Goal: Information Seeking & Learning: Learn about a topic

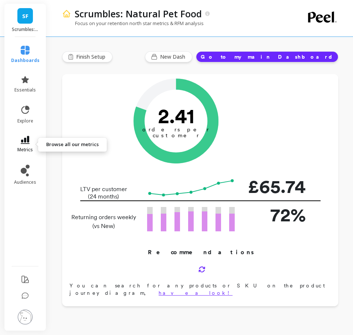
click at [28, 147] on link "metrics" at bounding box center [25, 144] width 28 height 17
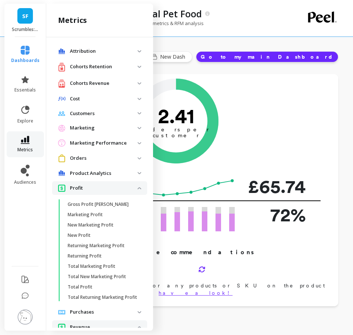
scroll to position [473, 0]
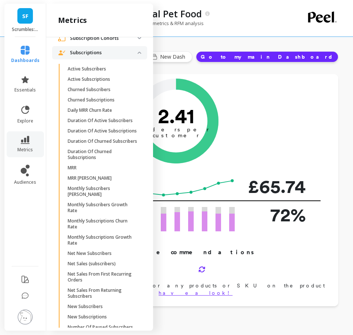
click at [120, 49] on p "Subscriptions" at bounding box center [104, 52] width 68 height 7
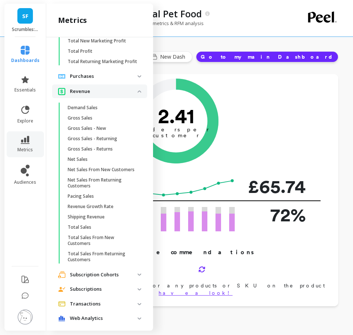
click at [112, 94] on p "Revenue" at bounding box center [104, 91] width 68 height 7
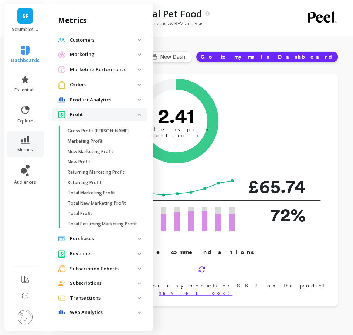
scroll to position [0, 0]
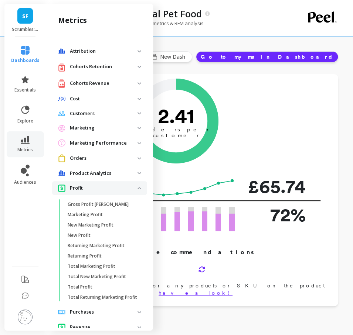
click at [103, 185] on p "Profit" at bounding box center [104, 188] width 68 height 7
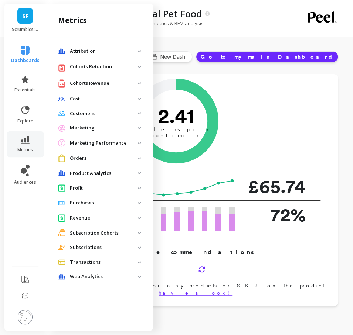
click at [96, 191] on p "Profit" at bounding box center [104, 188] width 68 height 7
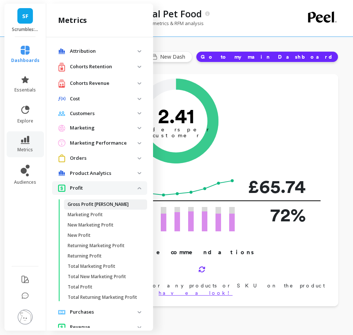
click at [93, 207] on p "Gross Profit [PERSON_NAME]" at bounding box center [98, 205] width 61 height 6
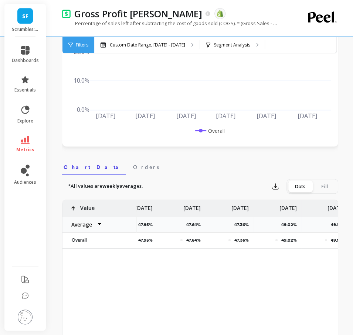
scroll to position [0, 951]
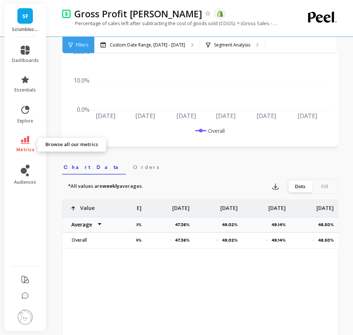
click at [30, 147] on span "metrics" at bounding box center [25, 150] width 18 height 6
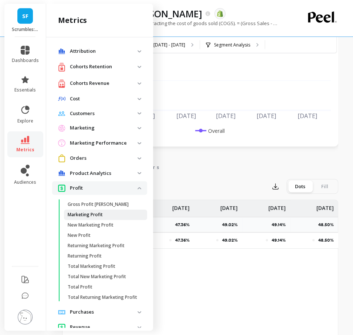
scroll to position [19, 0]
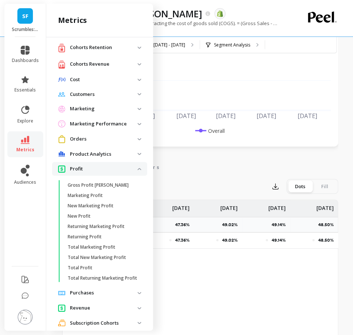
click at [107, 170] on p "Profit" at bounding box center [104, 168] width 68 height 7
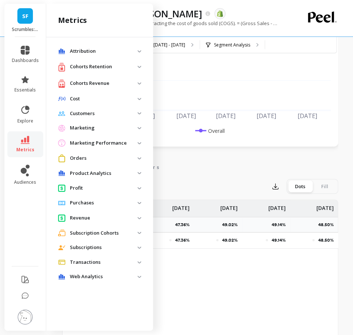
click at [92, 160] on p "Orders" at bounding box center [104, 158] width 68 height 7
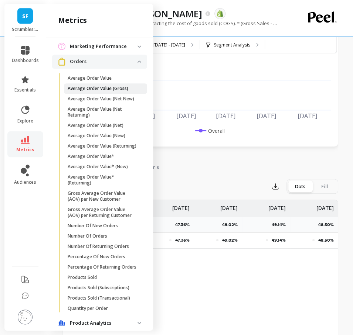
scroll to position [101, 0]
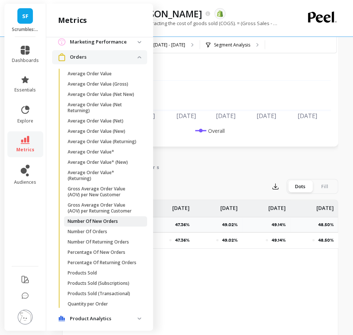
click at [95, 225] on link "Number Of New Orders" at bounding box center [105, 221] width 83 height 10
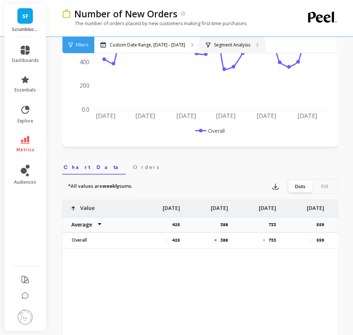
click at [228, 42] on p "Segment Analysis" at bounding box center [232, 45] width 36 height 6
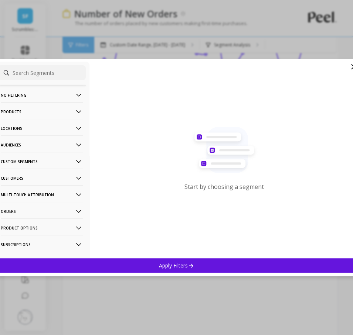
click at [40, 179] on p "Customers" at bounding box center [42, 178] width 82 height 19
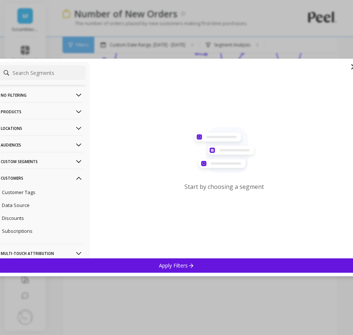
click at [27, 240] on div "No filtering Overall Products Product Collections Product Tags Product Types Pr…" at bounding box center [41, 160] width 95 height 197
click at [25, 233] on p "Subscriptions" at bounding box center [17, 231] width 31 height 7
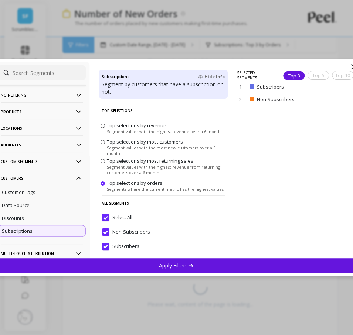
click at [99, 266] on div "Apply Filters" at bounding box center [176, 266] width 365 height 14
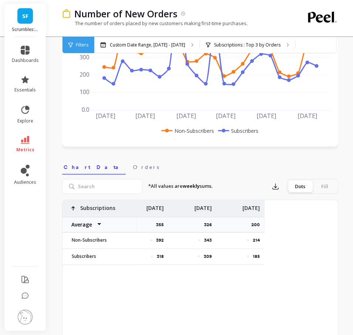
scroll to position [0, 951]
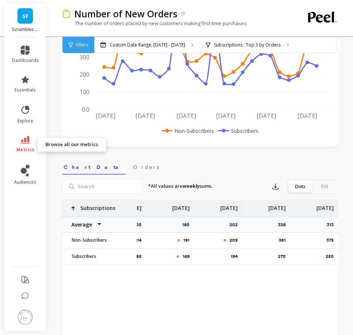
click at [24, 146] on link "metrics" at bounding box center [25, 144] width 27 height 17
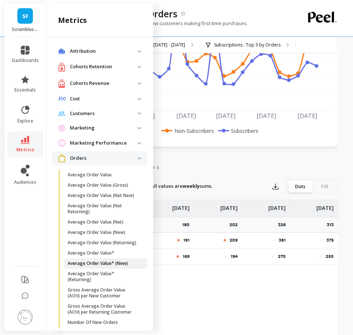
scroll to position [101, 0]
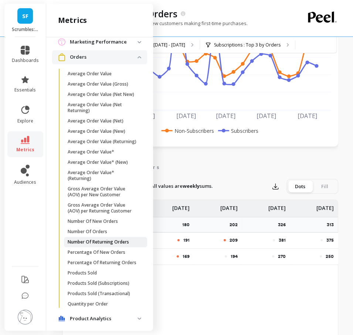
click at [97, 243] on p "Number Of Returning Orders" at bounding box center [98, 242] width 61 height 6
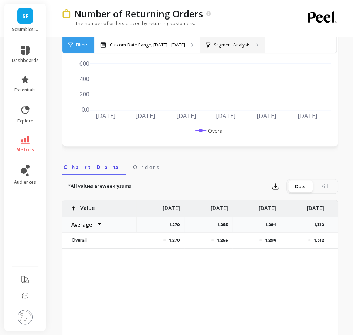
click at [245, 44] on p "Segment Analysis" at bounding box center [232, 45] width 36 height 6
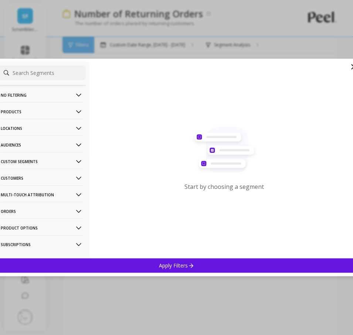
click at [35, 177] on p "Customers" at bounding box center [42, 178] width 82 height 19
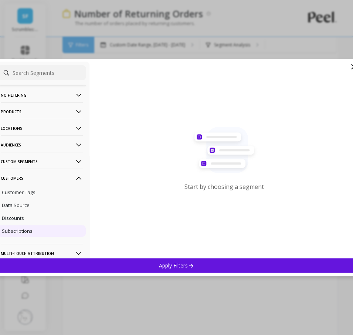
click at [28, 231] on p "Subscriptions" at bounding box center [17, 231] width 31 height 7
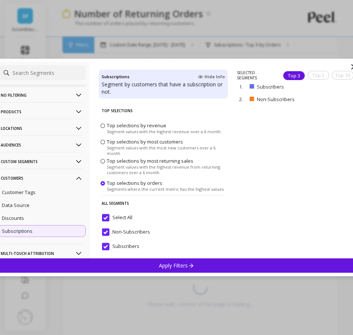
click at [61, 270] on div "Apply Filters" at bounding box center [176, 266] width 365 height 14
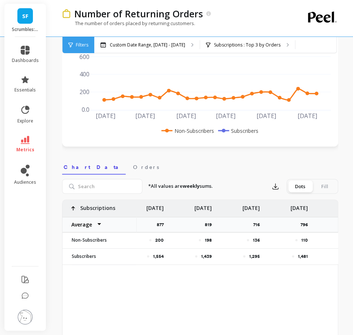
scroll to position [0, 951]
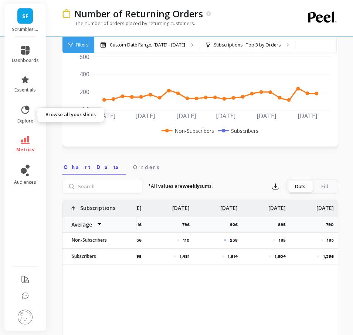
click at [24, 149] on span "metrics" at bounding box center [25, 150] width 18 height 6
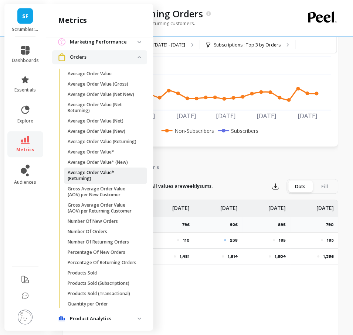
scroll to position [211, 0]
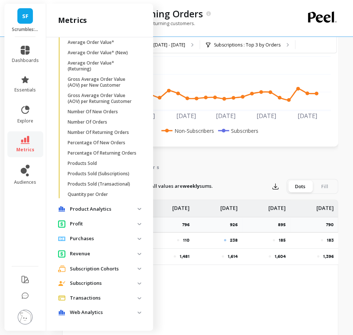
click at [88, 257] on p "Revenue" at bounding box center [104, 253] width 68 height 7
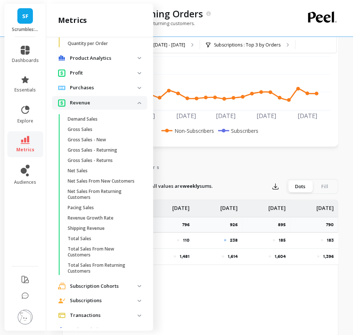
scroll to position [373, 0]
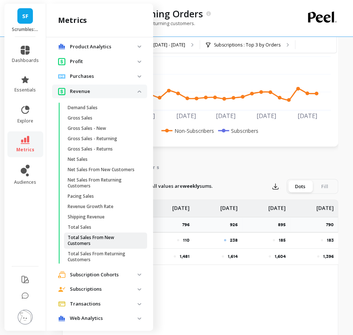
click at [109, 238] on p "Total Sales From New Customers" at bounding box center [103, 241] width 71 height 12
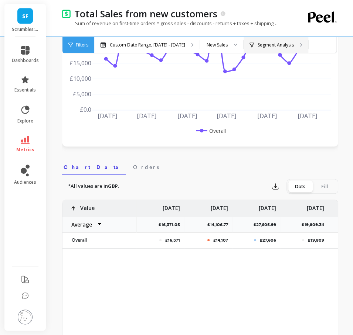
click at [283, 44] on p "Segment Analysis" at bounding box center [275, 45] width 36 height 6
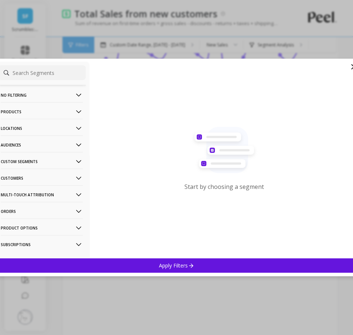
click at [36, 177] on p "Customers" at bounding box center [42, 178] width 82 height 19
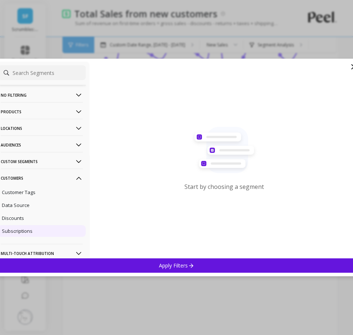
click at [32, 228] on div "Subscriptions" at bounding box center [42, 231] width 88 height 12
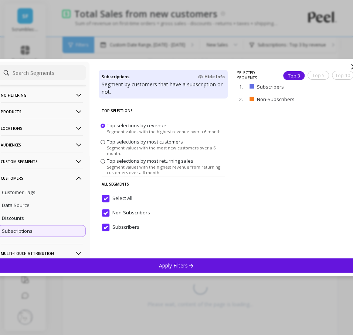
click at [111, 271] on div "Apply Filters" at bounding box center [176, 266] width 365 height 14
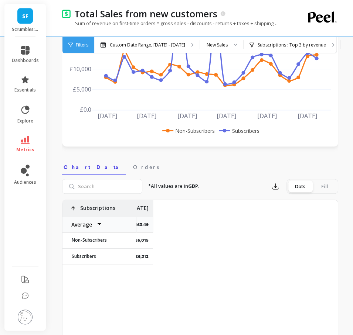
scroll to position [0, 951]
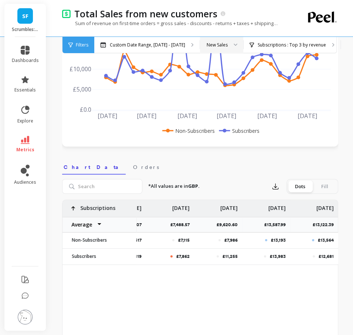
click at [228, 42] on div at bounding box center [232, 45] width 9 height 16
click at [216, 91] on div "Returning Sales" at bounding box center [222, 93] width 34 height 7
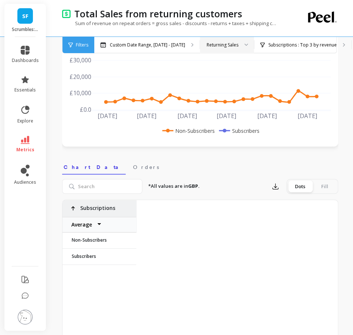
scroll to position [0, 951]
